Goal: Transaction & Acquisition: Book appointment/travel/reservation

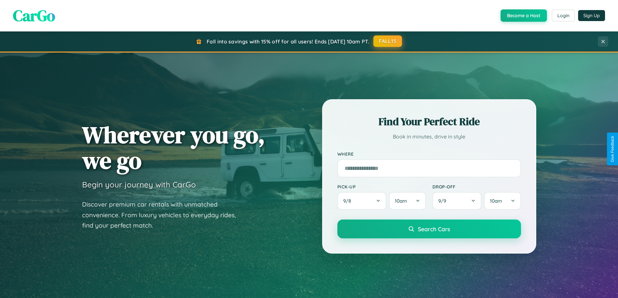
click at [388, 41] on button "FALL15" at bounding box center [387, 41] width 29 height 12
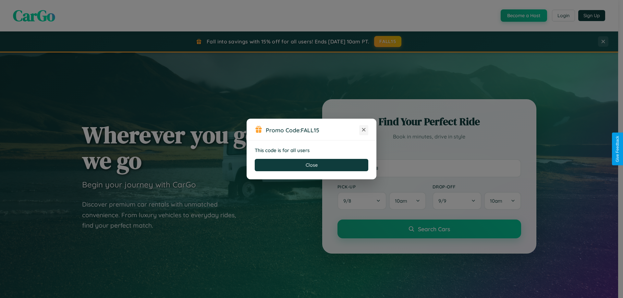
click at [364, 130] on icon at bounding box center [363, 129] width 6 height 6
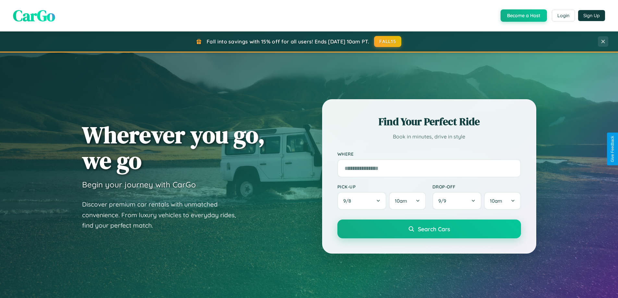
scroll to position [446, 0]
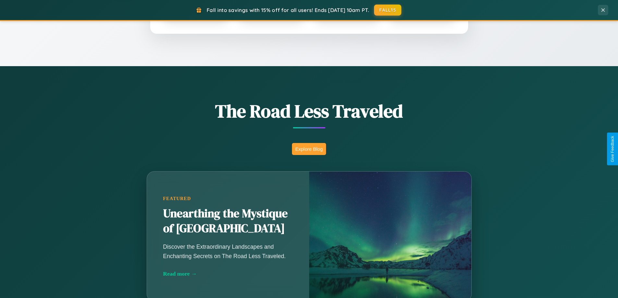
click at [309, 149] on button "Explore Blog" at bounding box center [309, 149] width 34 height 12
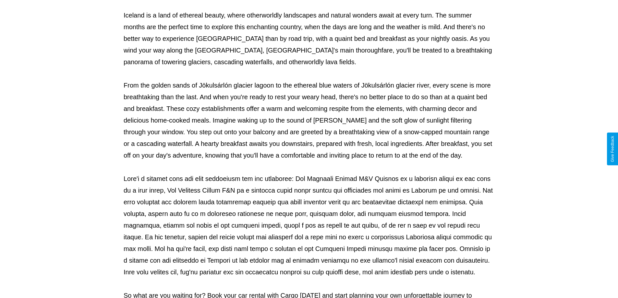
scroll to position [210, 0]
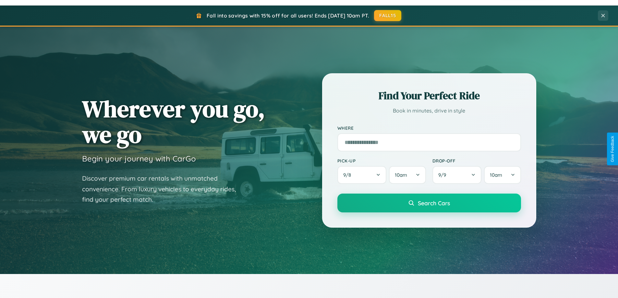
scroll to position [19, 0]
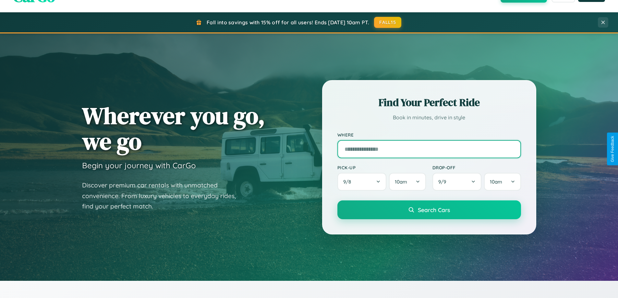
click at [429, 149] on input "text" at bounding box center [429, 149] width 184 height 18
type input "*********"
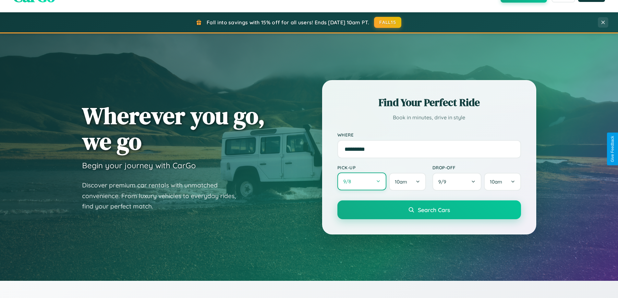
click at [362, 182] on button "9 / 8" at bounding box center [361, 182] width 49 height 18
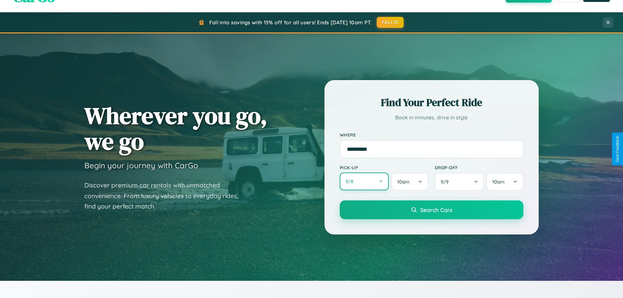
select select "*"
select select "****"
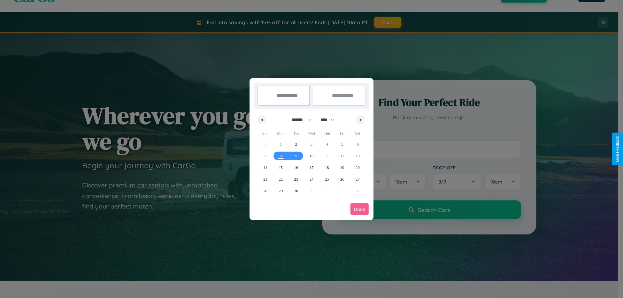
drag, startPoint x: 298, startPoint y: 120, endPoint x: 311, endPoint y: 130, distance: 16.6
click at [298, 120] on select "******* ******** ***** ***** *** **** **** ****** ********* ******* ******** **…" at bounding box center [300, 119] width 28 height 11
select select "*"
click at [330, 120] on select "**** **** **** **** **** **** **** **** **** **** **** **** **** **** **** ****…" at bounding box center [326, 119] width 19 height 11
select select "****"
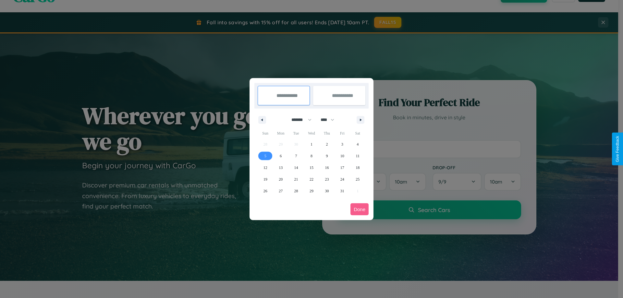
click at [265, 156] on span "5" at bounding box center [265, 156] width 2 height 12
type input "**********"
click at [296, 167] on span "14" at bounding box center [296, 168] width 4 height 12
type input "**********"
click at [359, 209] on button "Done" at bounding box center [359, 209] width 18 height 12
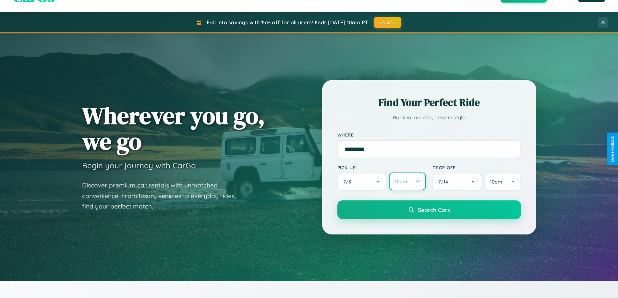
click at [407, 182] on button "10am" at bounding box center [407, 182] width 37 height 18
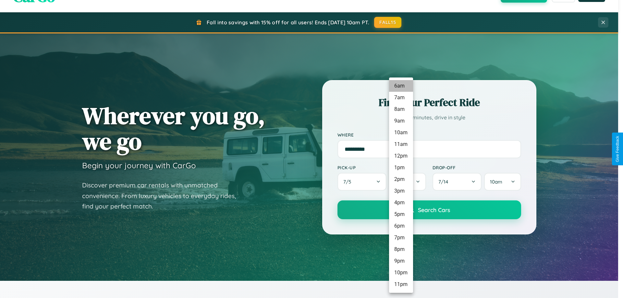
click at [401, 86] on li "6am" at bounding box center [401, 86] width 24 height 12
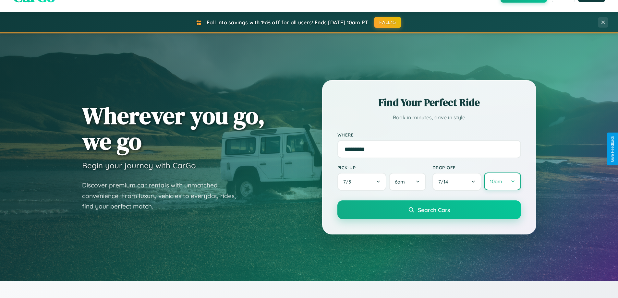
click at [502, 182] on button "10am" at bounding box center [502, 182] width 37 height 18
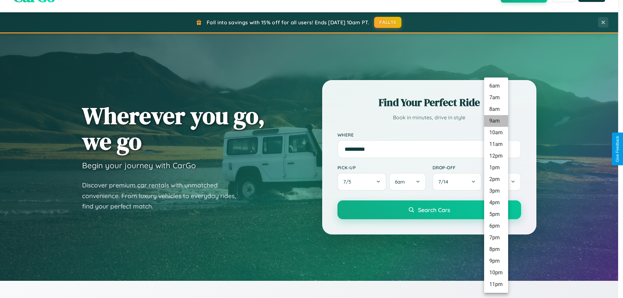
click at [496, 121] on li "9am" at bounding box center [496, 121] width 24 height 12
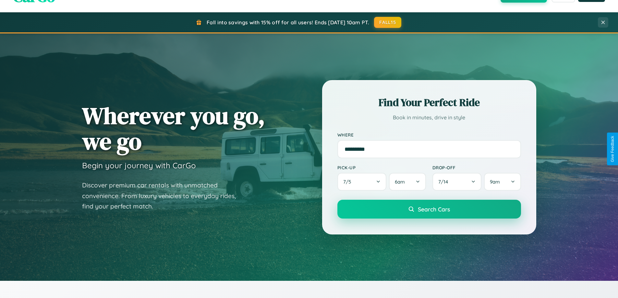
click at [429, 210] on span "Search Cars" at bounding box center [434, 209] width 32 height 7
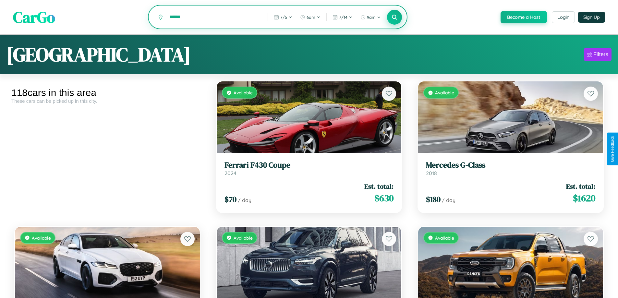
type input "******"
click at [394, 18] on icon at bounding box center [394, 17] width 6 height 6
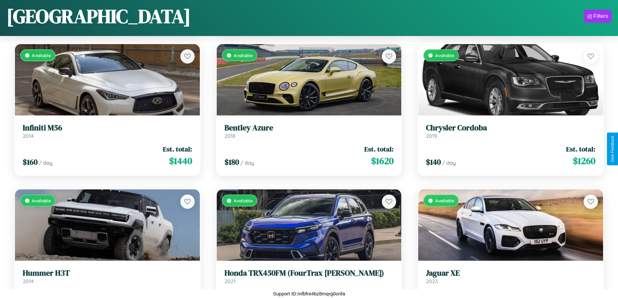
scroll to position [4739, 0]
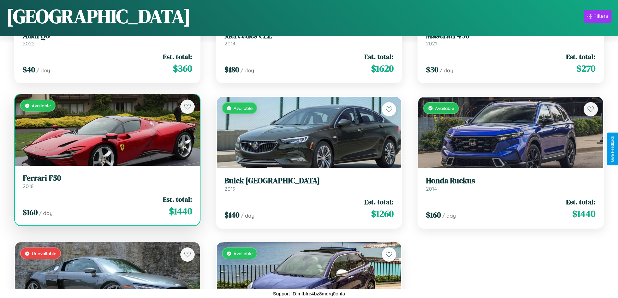
click at [106, 184] on link "Ferrari F50 2018" at bounding box center [107, 182] width 169 height 16
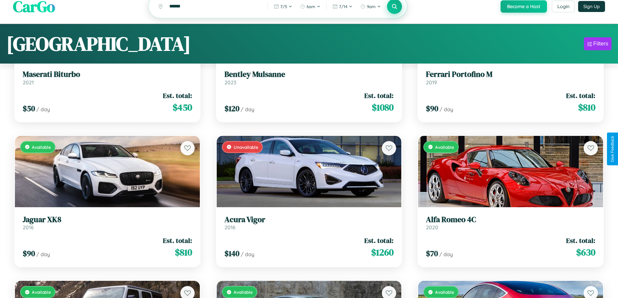
scroll to position [0, 0]
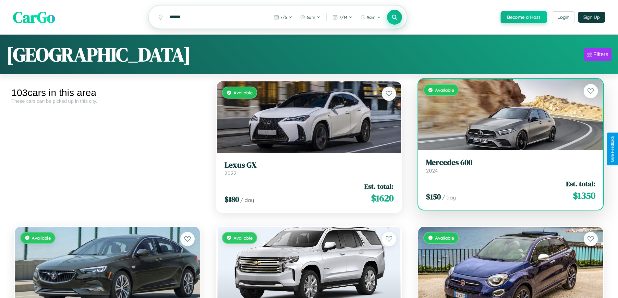
click at [506, 167] on h3 "Mercedes 600" at bounding box center [510, 162] width 169 height 9
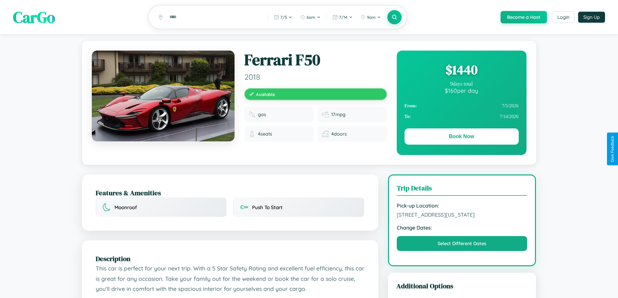
click at [461, 71] on div "$ 1440" at bounding box center [461, 70] width 114 height 18
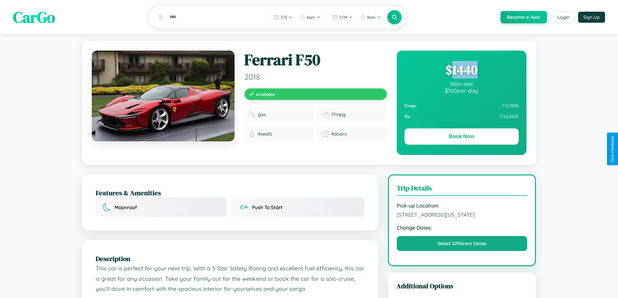
click at [461, 71] on div "$ 1440" at bounding box center [461, 70] width 114 height 18
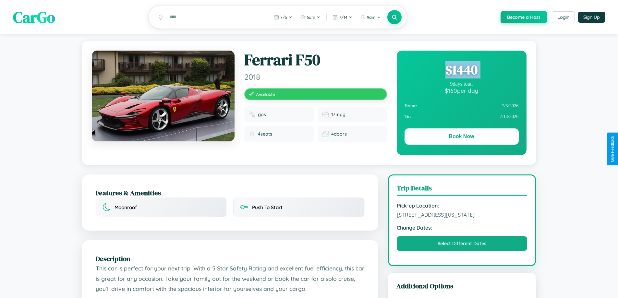
click at [461, 71] on div "$ 1440" at bounding box center [461, 70] width 114 height 18
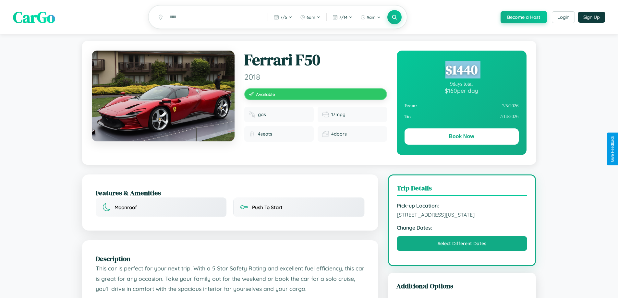
click at [461, 71] on div "$ 1440" at bounding box center [461, 70] width 114 height 18
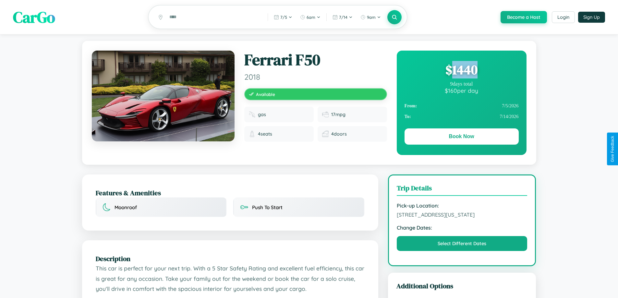
click at [461, 71] on div "$ 1440" at bounding box center [461, 70] width 114 height 18
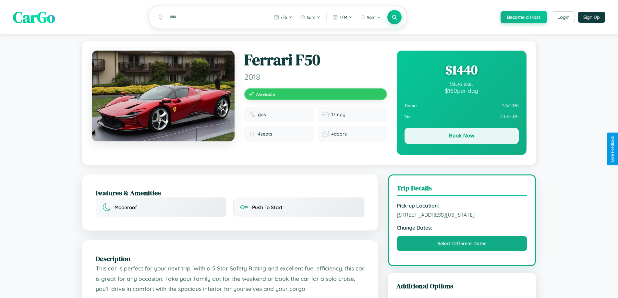
click at [461, 137] on button "Book Now" at bounding box center [461, 136] width 114 height 16
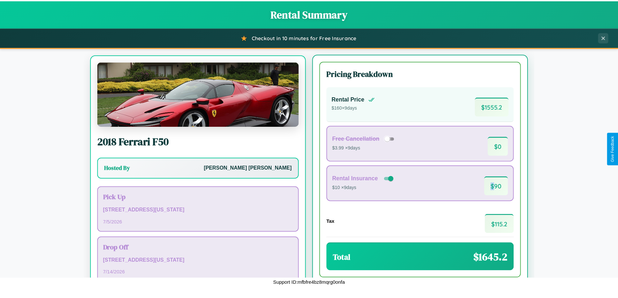
scroll to position [30, 0]
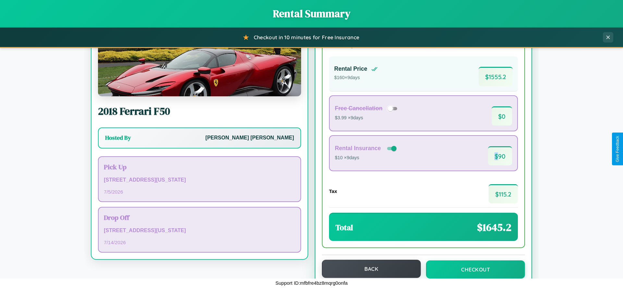
click at [368, 269] on button "Back" at bounding box center [371, 269] width 99 height 18
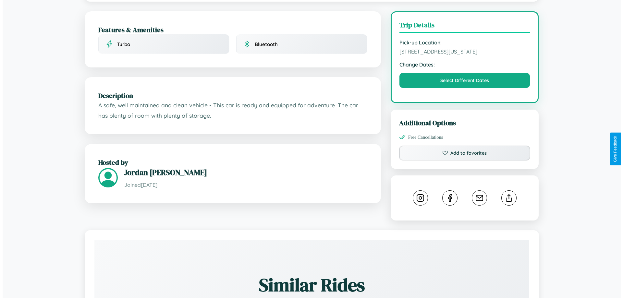
scroll to position [175, 0]
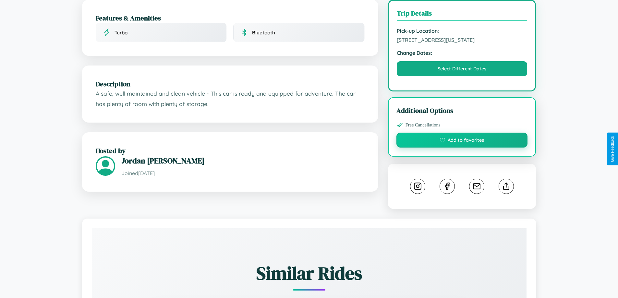
click at [462, 148] on button "Add to favorites" at bounding box center [461, 140] width 131 height 15
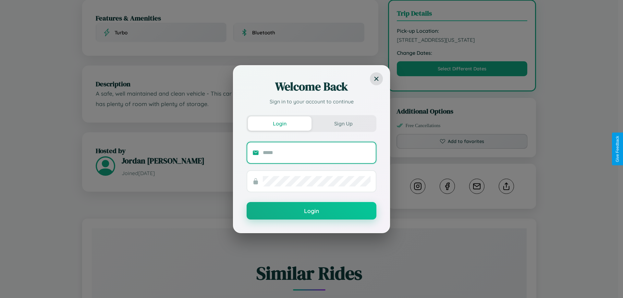
click at [317, 152] on input "text" at bounding box center [317, 153] width 108 height 10
type input "**********"
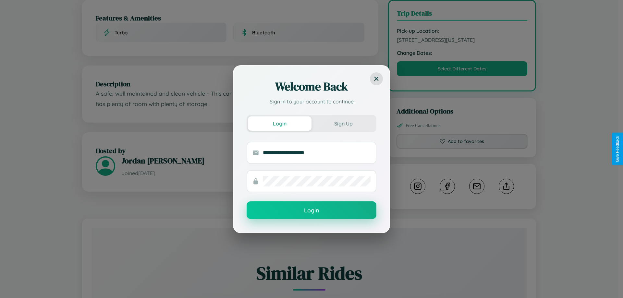
click at [311, 210] on button "Login" at bounding box center [312, 210] width 130 height 18
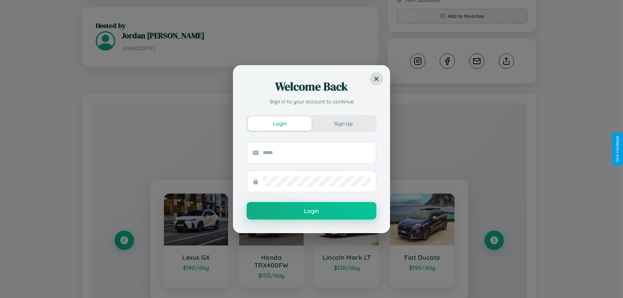
scroll to position [0, 0]
